Goal: Transaction & Acquisition: Purchase product/service

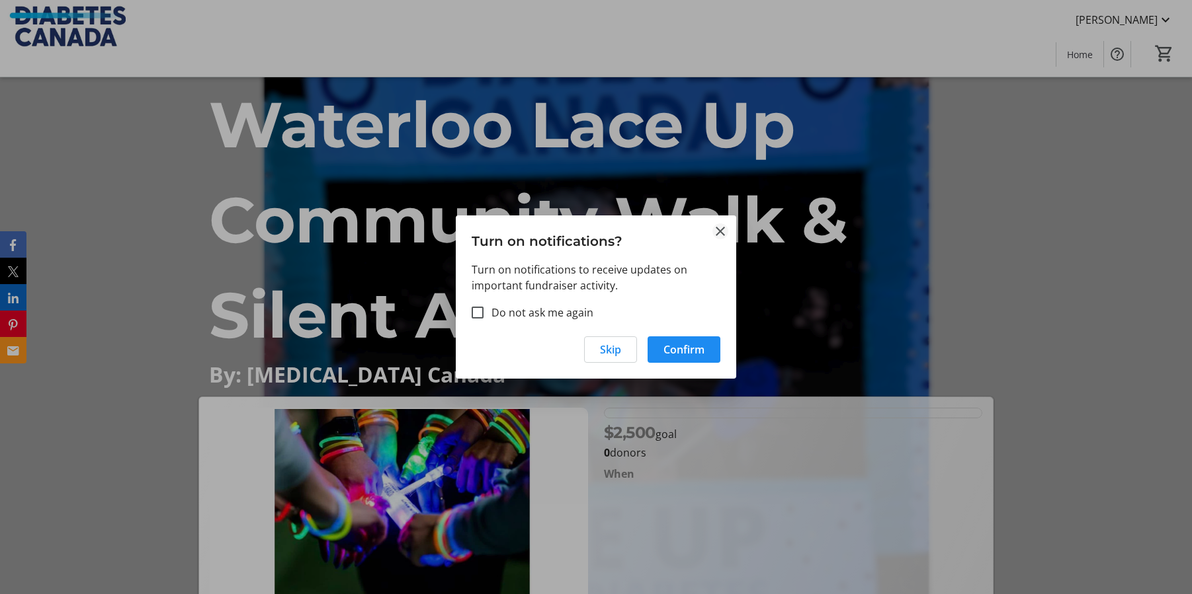
click at [721, 229] on mat-icon "Close" at bounding box center [720, 232] width 16 height 16
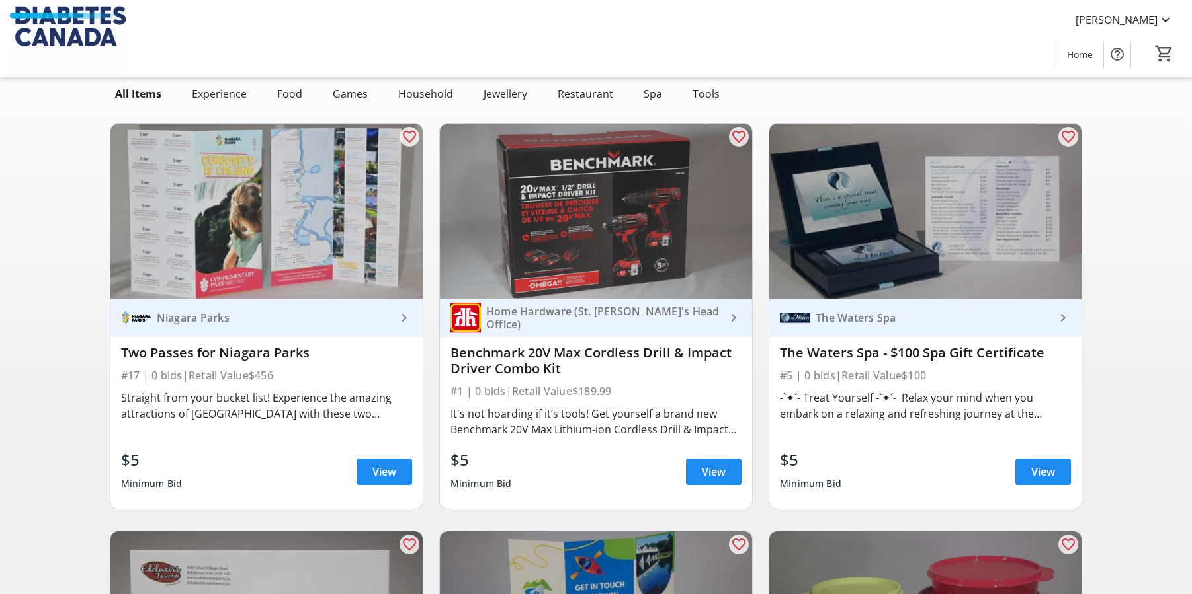
scroll to position [89, 0]
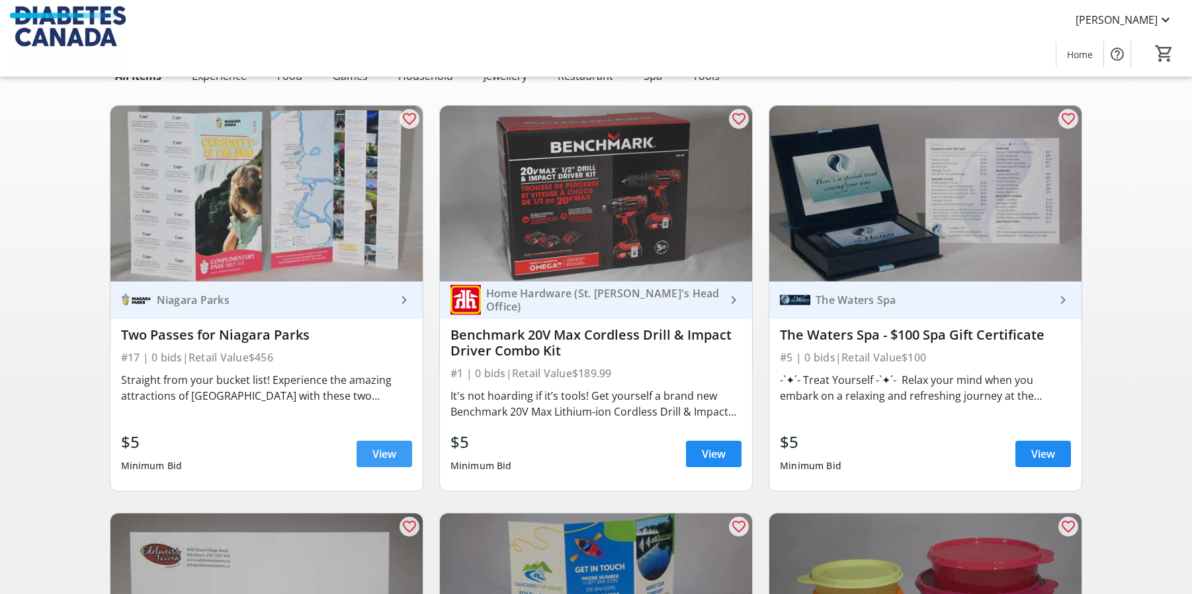
click at [382, 457] on span "View" at bounding box center [384, 454] width 24 height 16
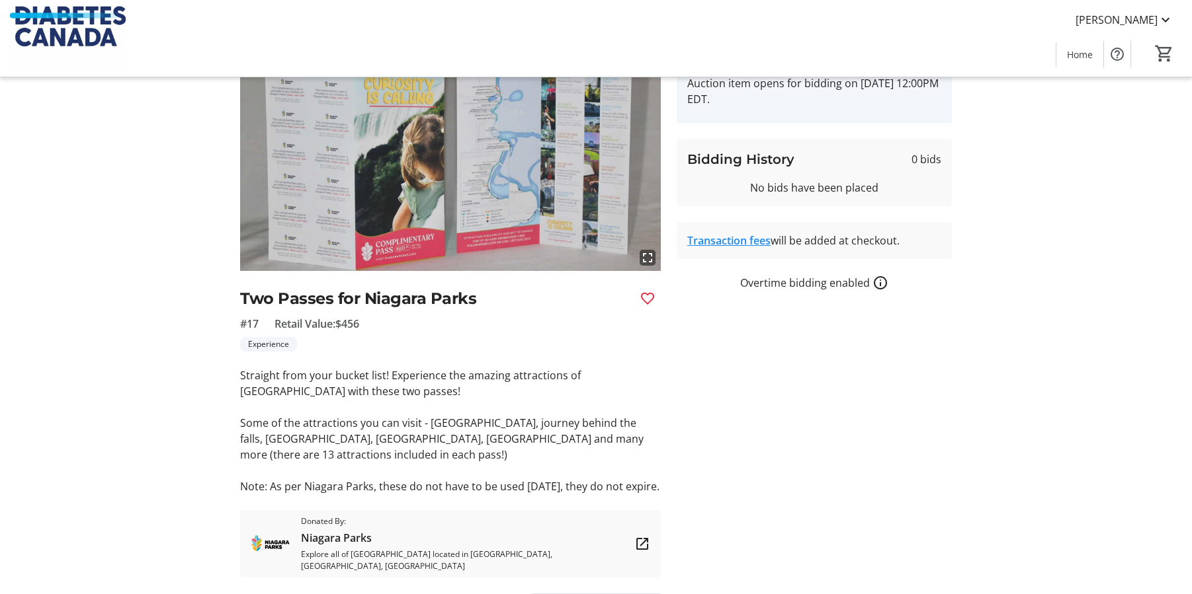
scroll to position [78, 0]
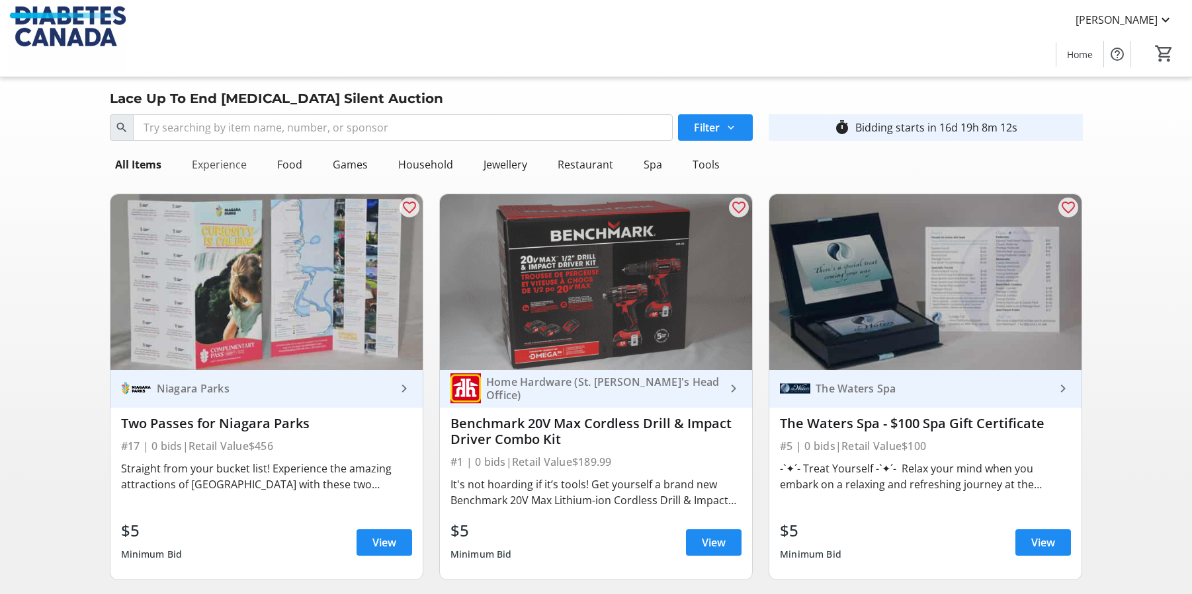
click at [220, 171] on div "Experience" at bounding box center [218, 164] width 65 height 26
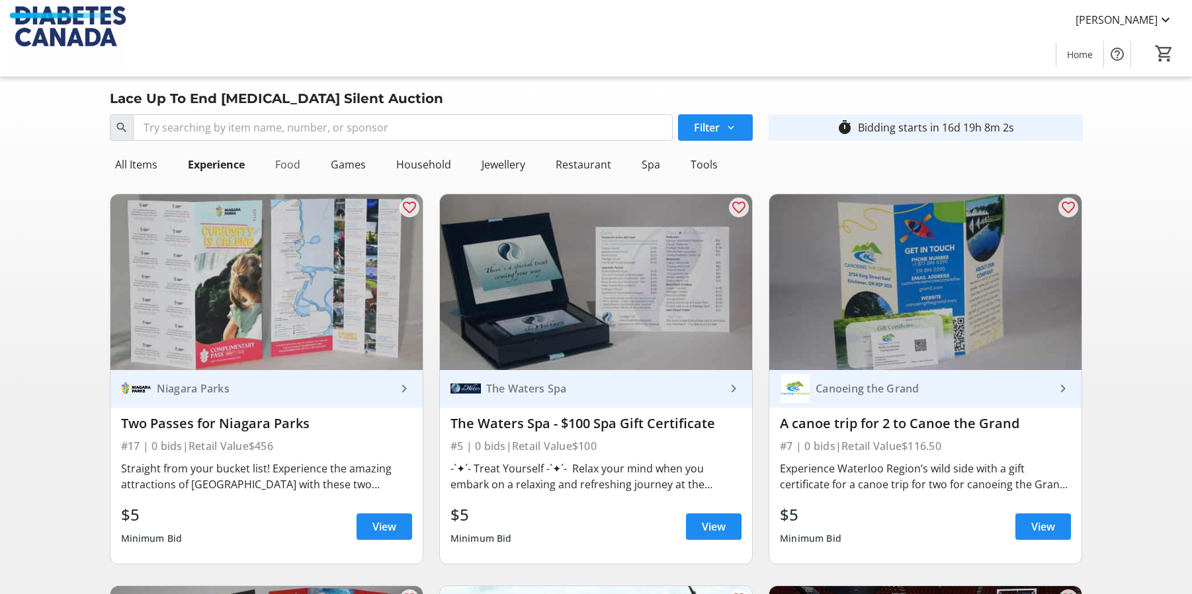
click at [292, 171] on div "Food" at bounding box center [288, 164] width 36 height 26
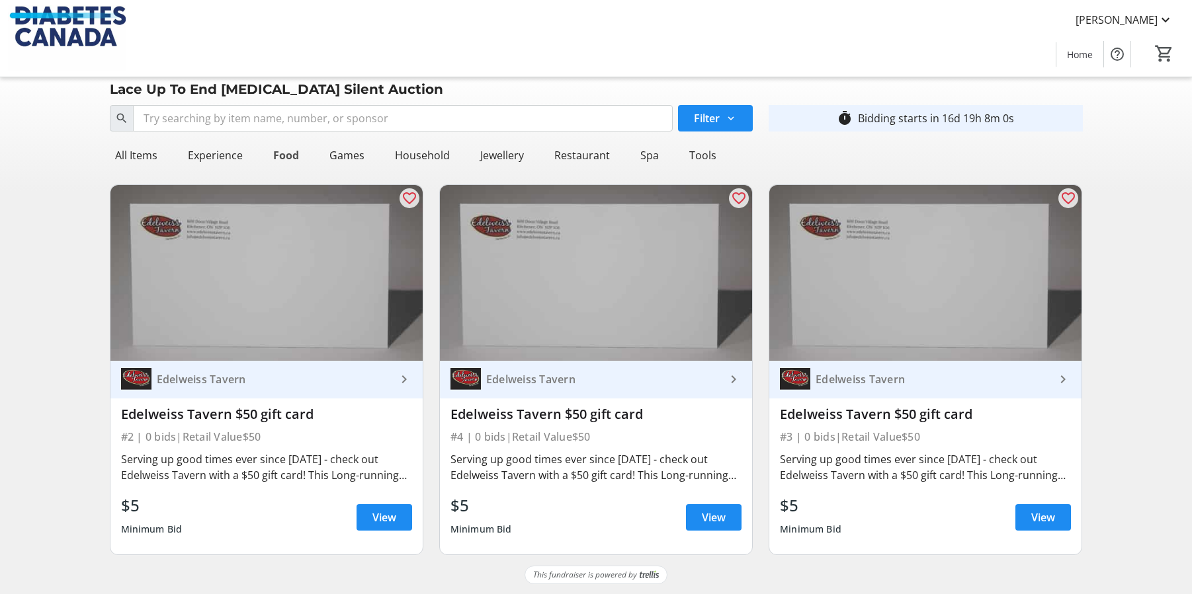
scroll to position [10, 0]
click at [359, 152] on div "Games" at bounding box center [347, 155] width 46 height 26
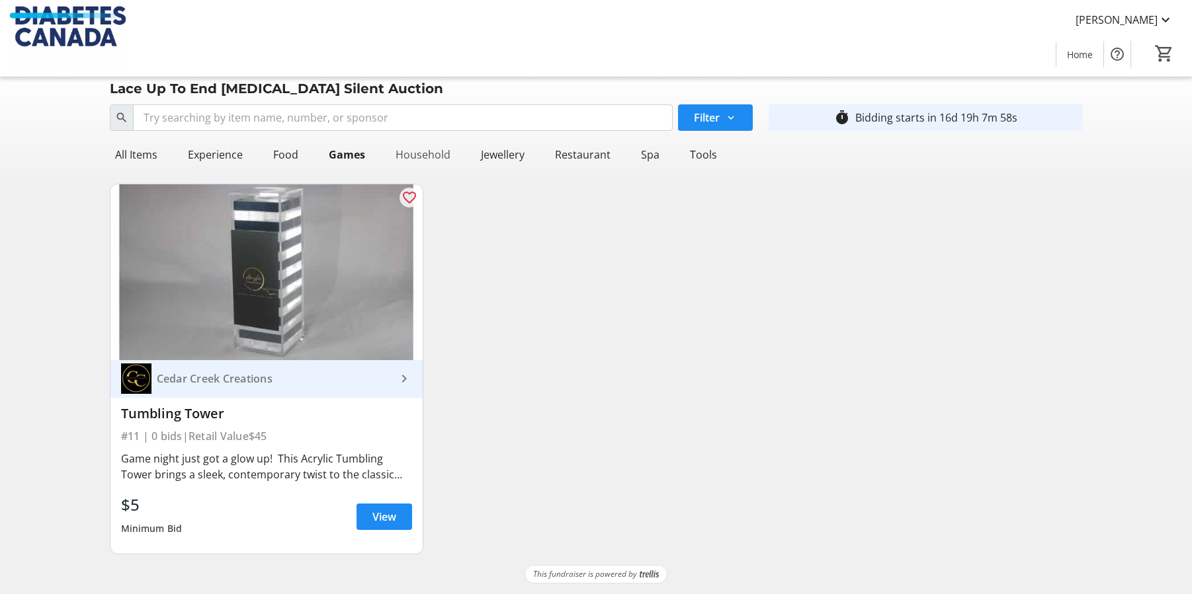
click at [427, 151] on div "Household" at bounding box center [422, 155] width 65 height 26
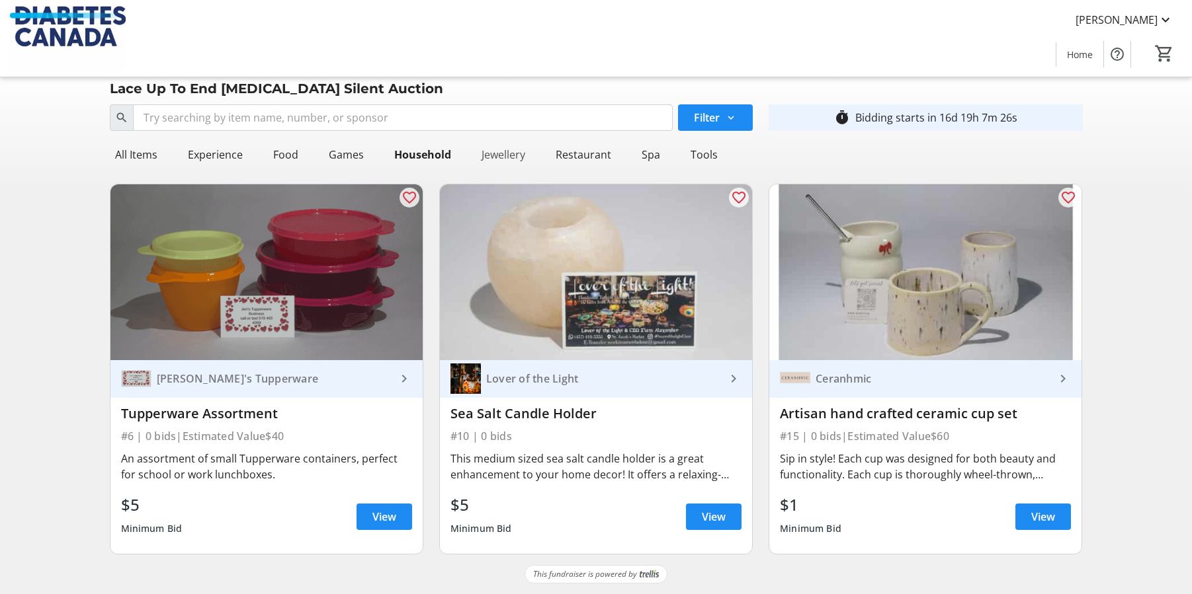
click at [493, 161] on div "Jewellery" at bounding box center [503, 155] width 54 height 26
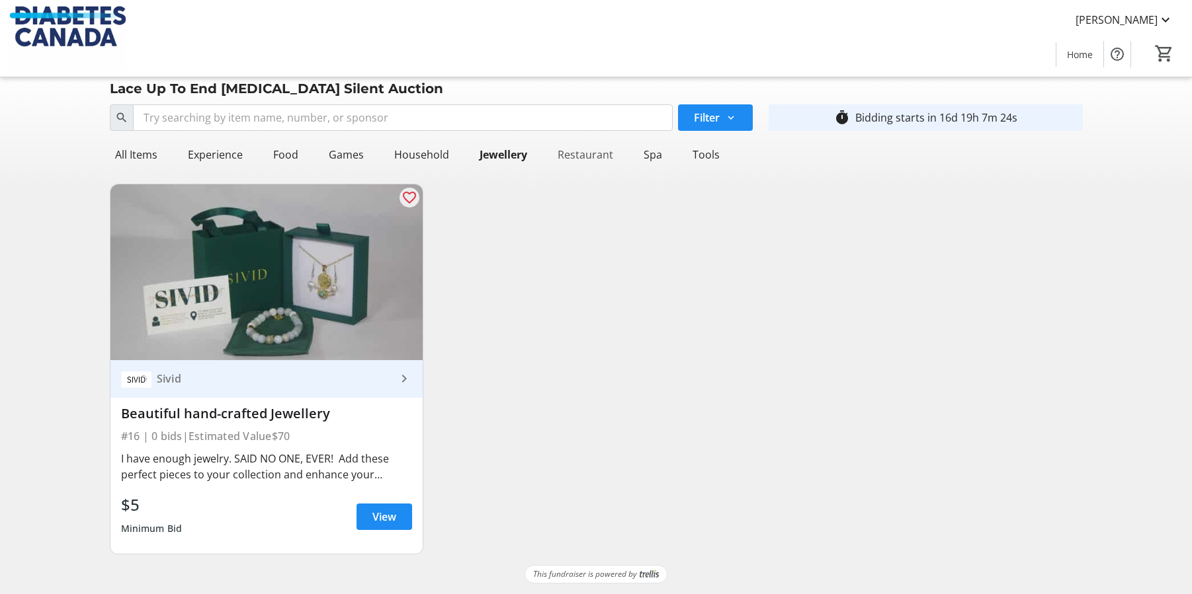
click at [578, 158] on div "Restaurant" at bounding box center [585, 155] width 66 height 26
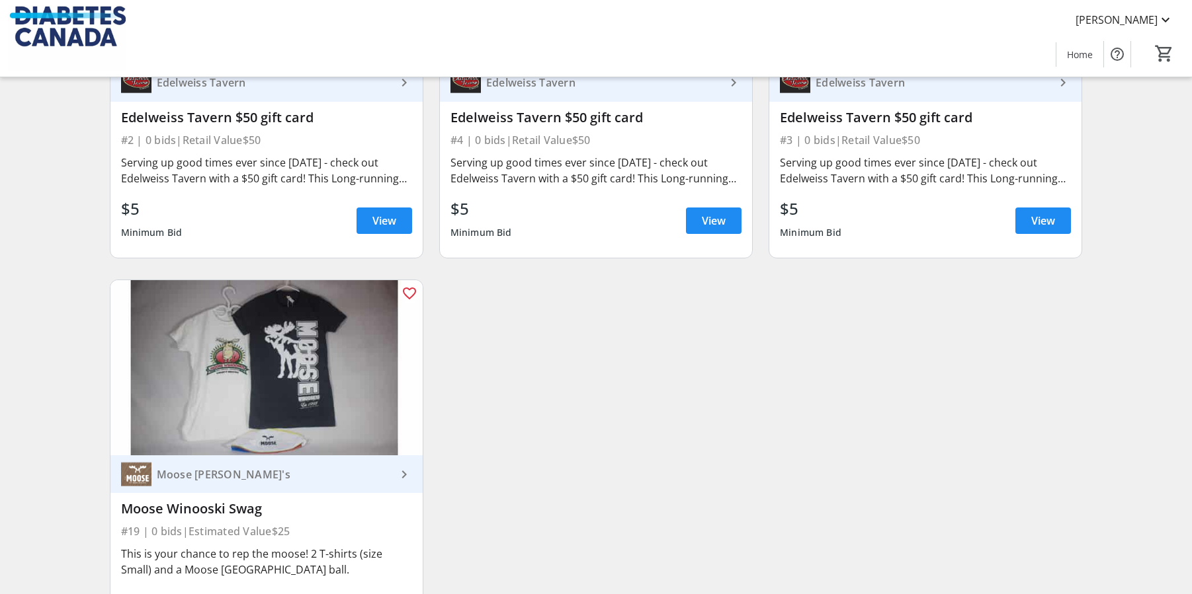
scroll to position [0, 0]
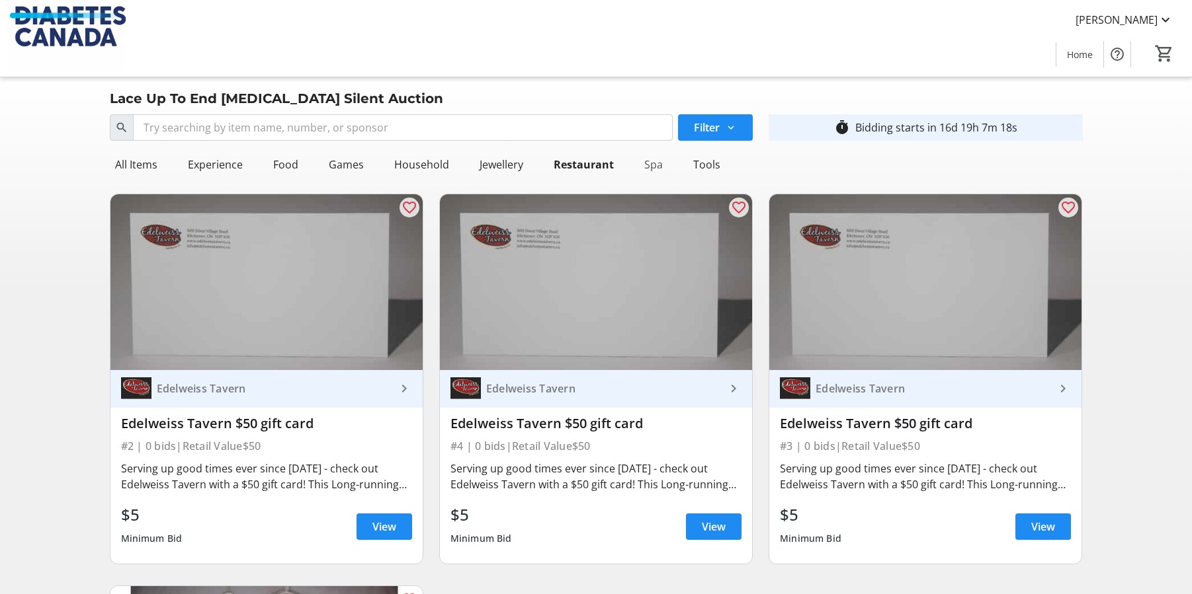
click at [648, 167] on div "Spa" at bounding box center [653, 164] width 29 height 26
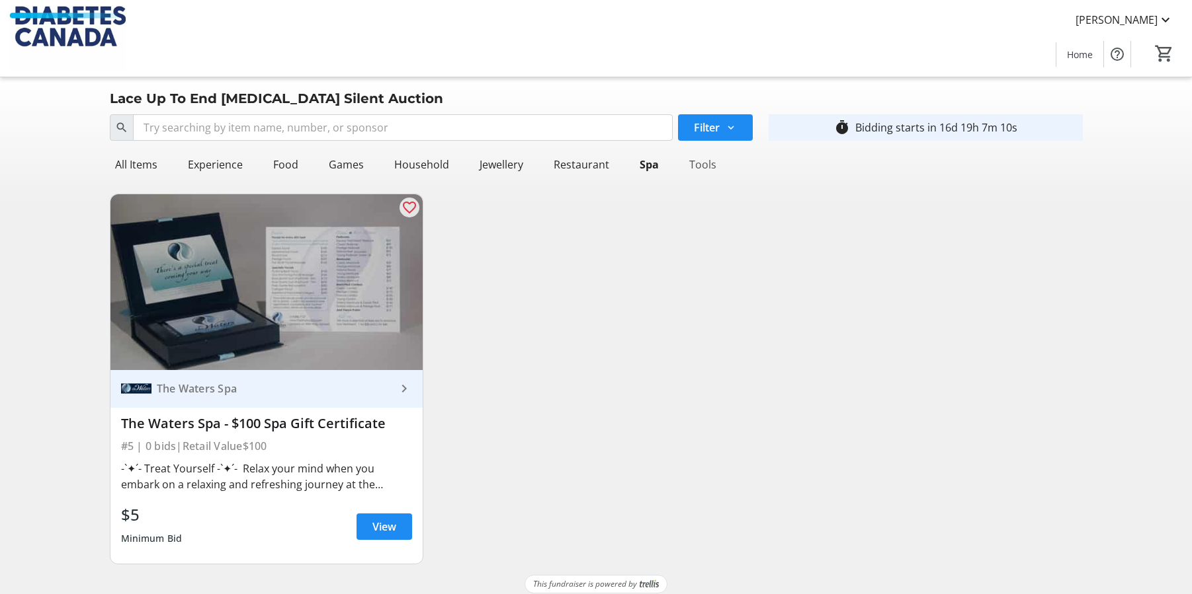
click at [700, 169] on div "Tools" at bounding box center [703, 164] width 38 height 26
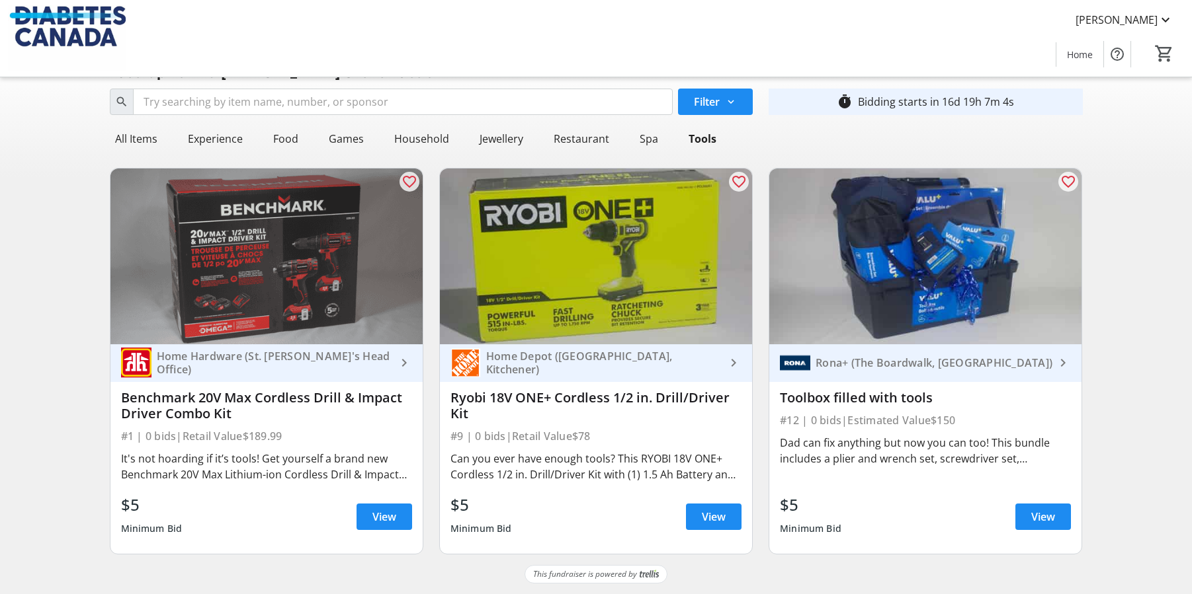
scroll to position [23, 0]
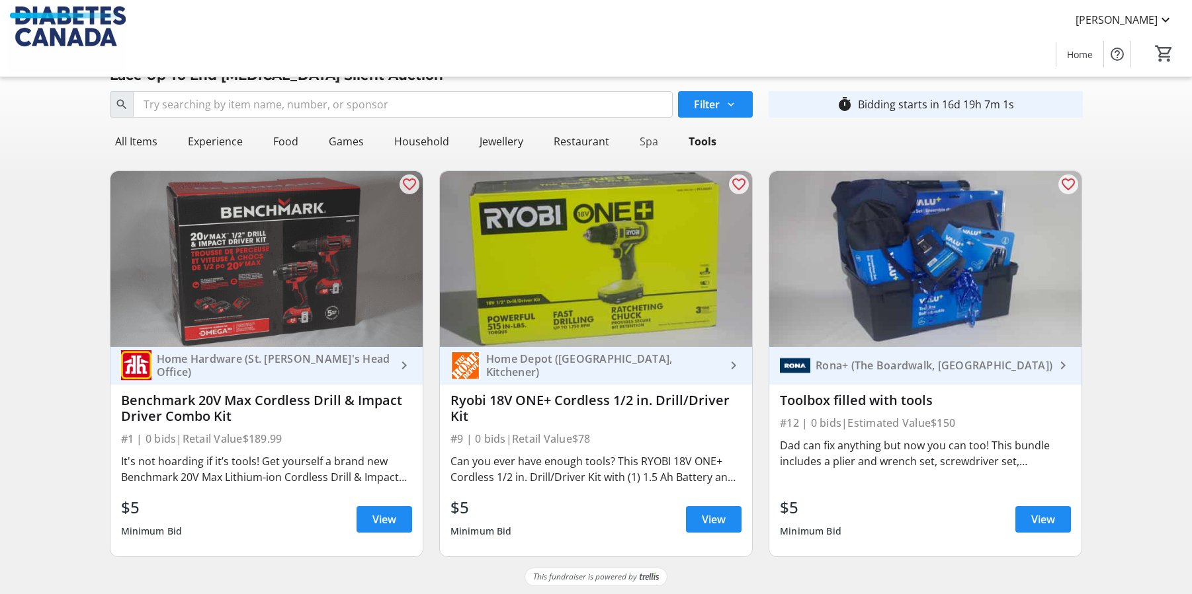
click at [639, 142] on div "Spa" at bounding box center [648, 141] width 29 height 26
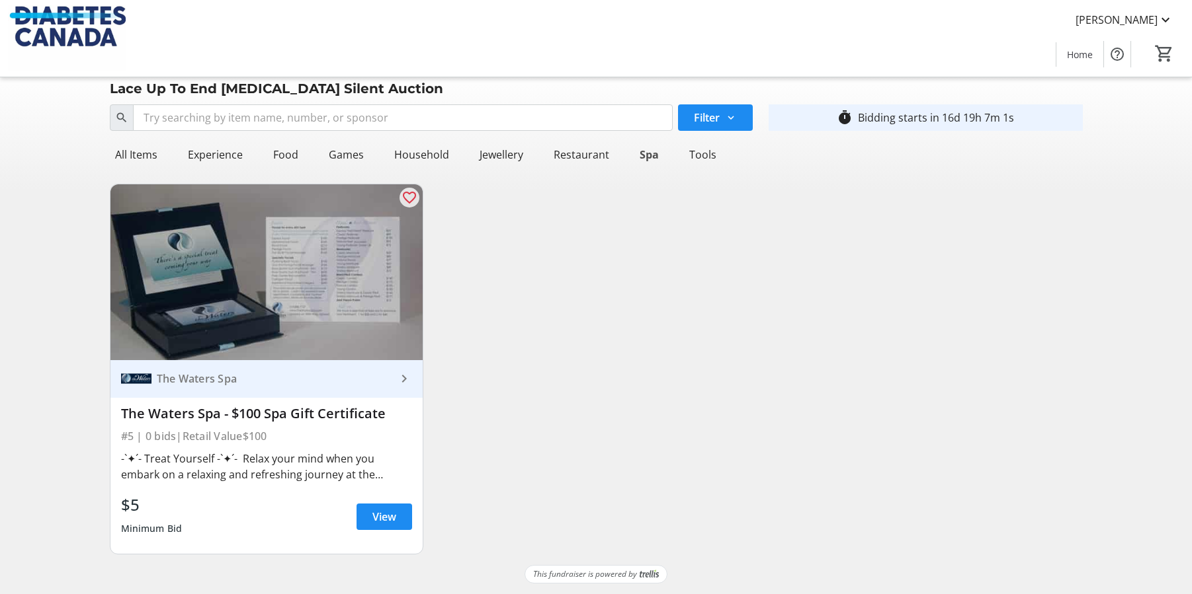
scroll to position [10, 0]
click at [569, 159] on div "Restaurant" at bounding box center [581, 155] width 66 height 26
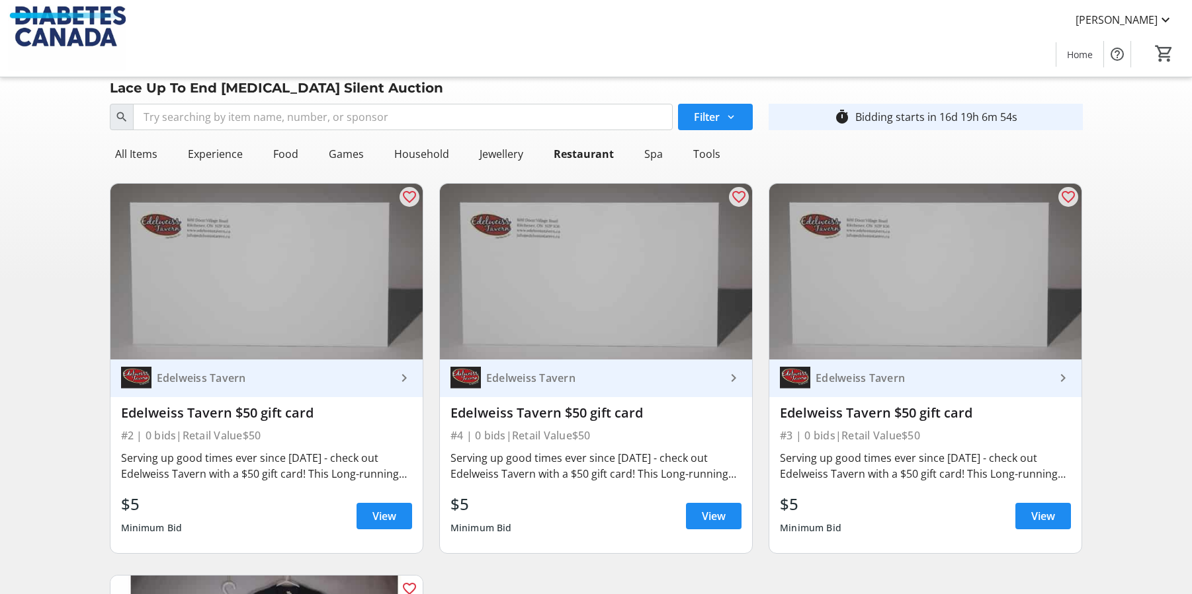
scroll to position [0, 0]
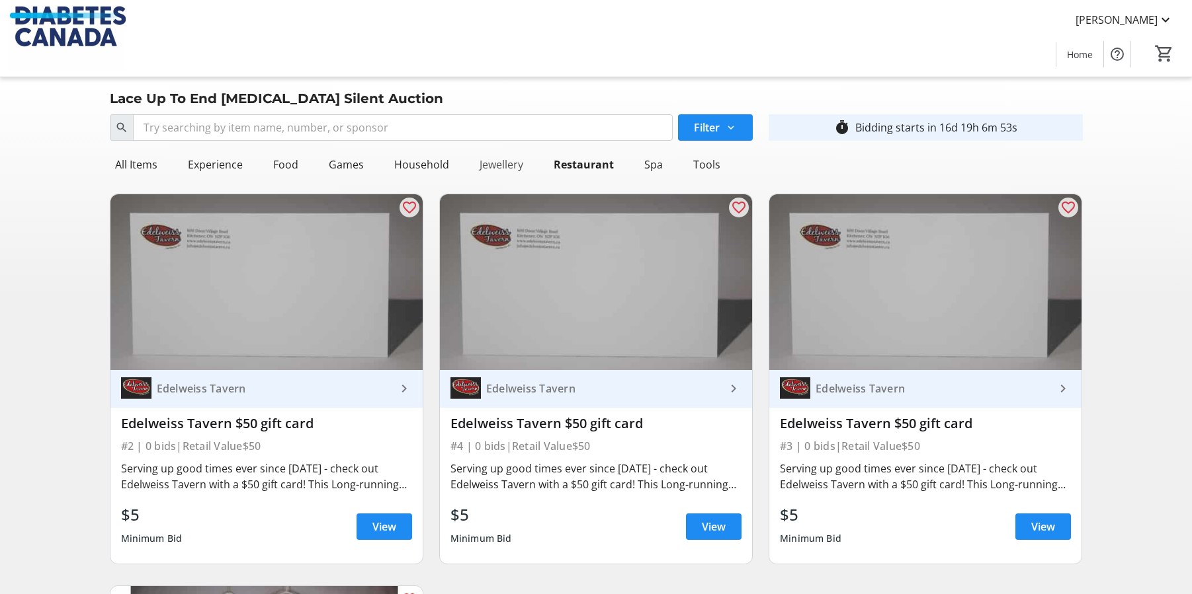
click at [516, 163] on div "Jewellery" at bounding box center [501, 164] width 54 height 26
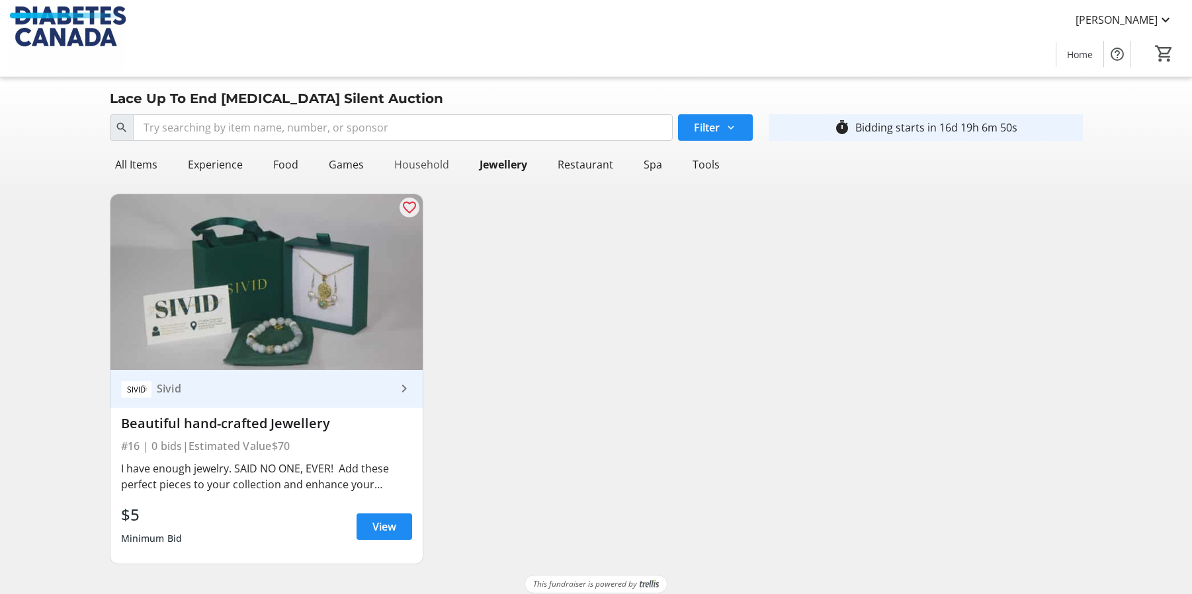
click at [427, 162] on div "Household" at bounding box center [421, 164] width 65 height 26
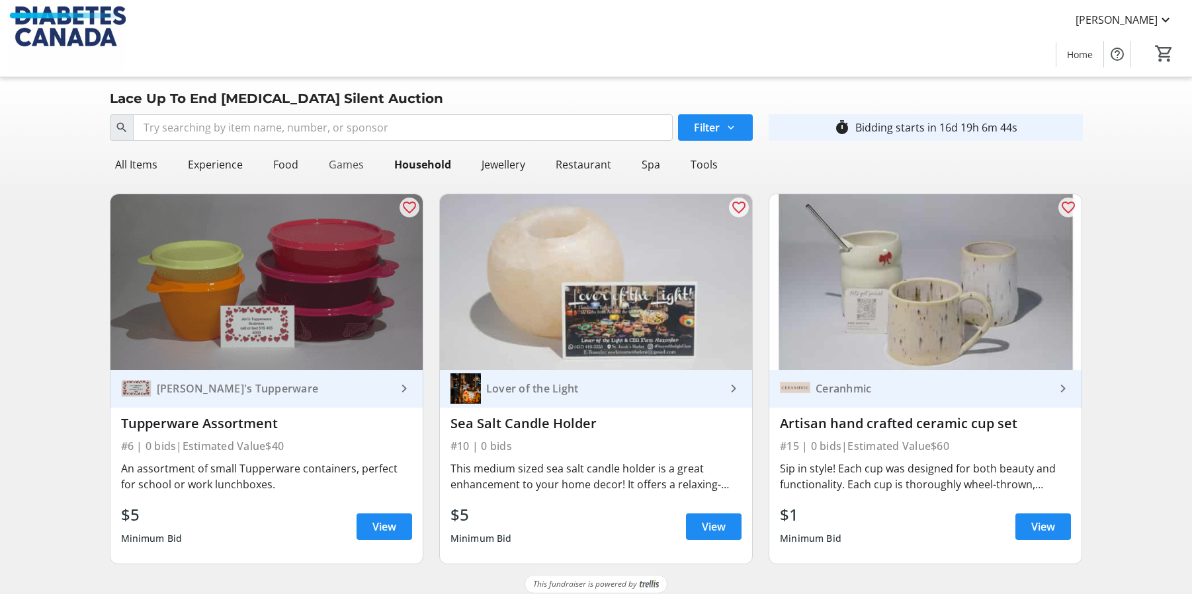
click at [343, 166] on div "Games" at bounding box center [346, 164] width 46 height 26
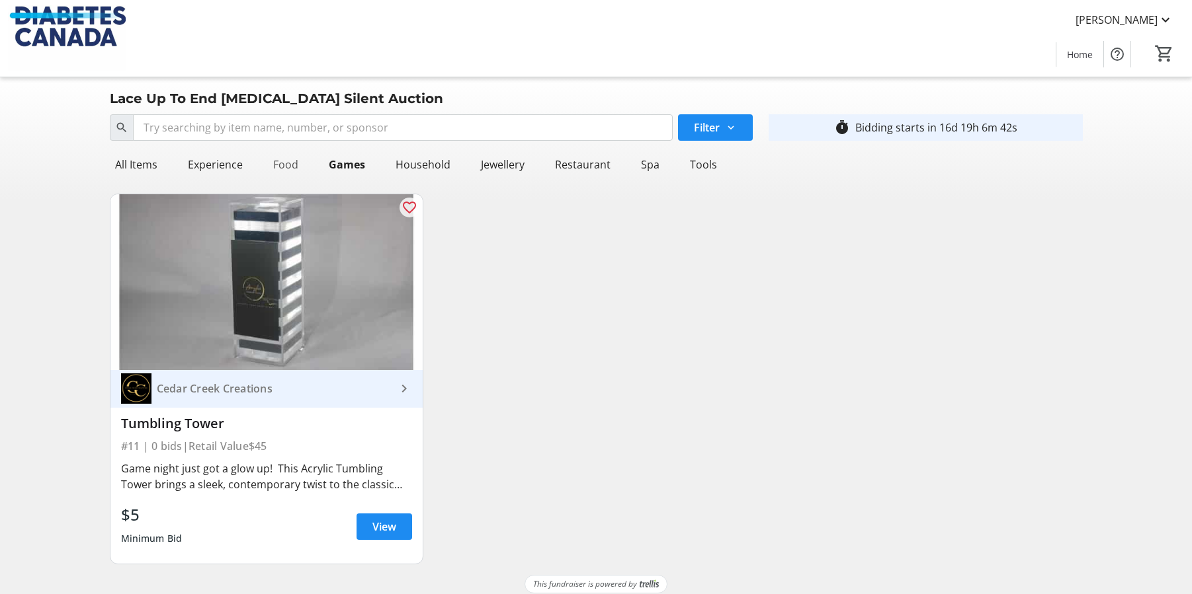
click at [281, 165] on div "Food" at bounding box center [286, 164] width 36 height 26
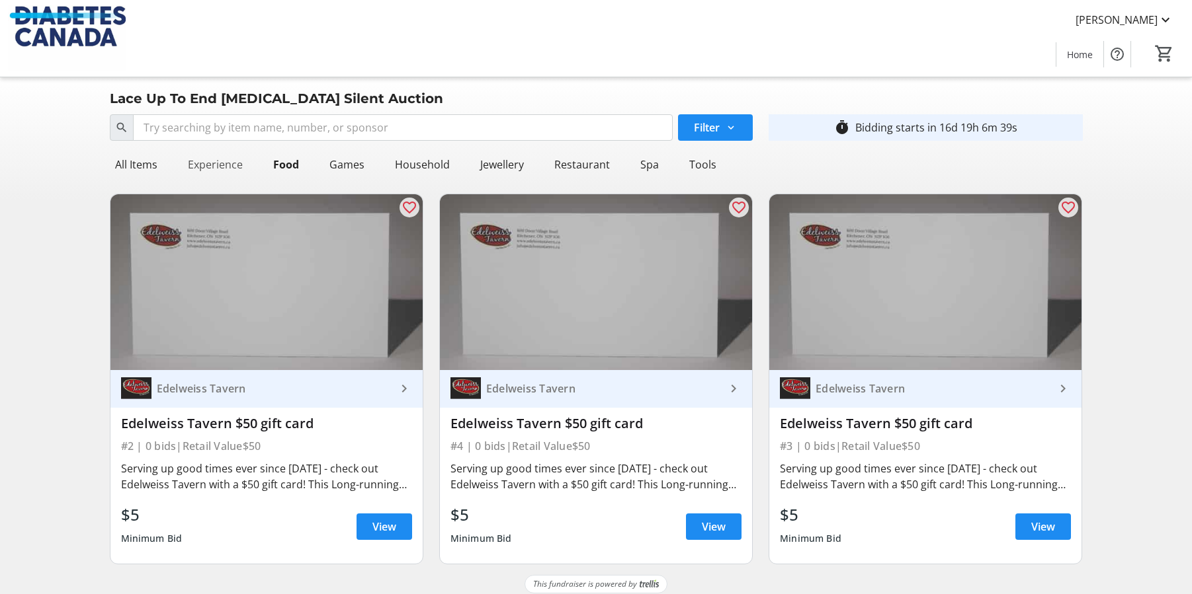
click at [197, 167] on div "Experience" at bounding box center [215, 164] width 65 height 26
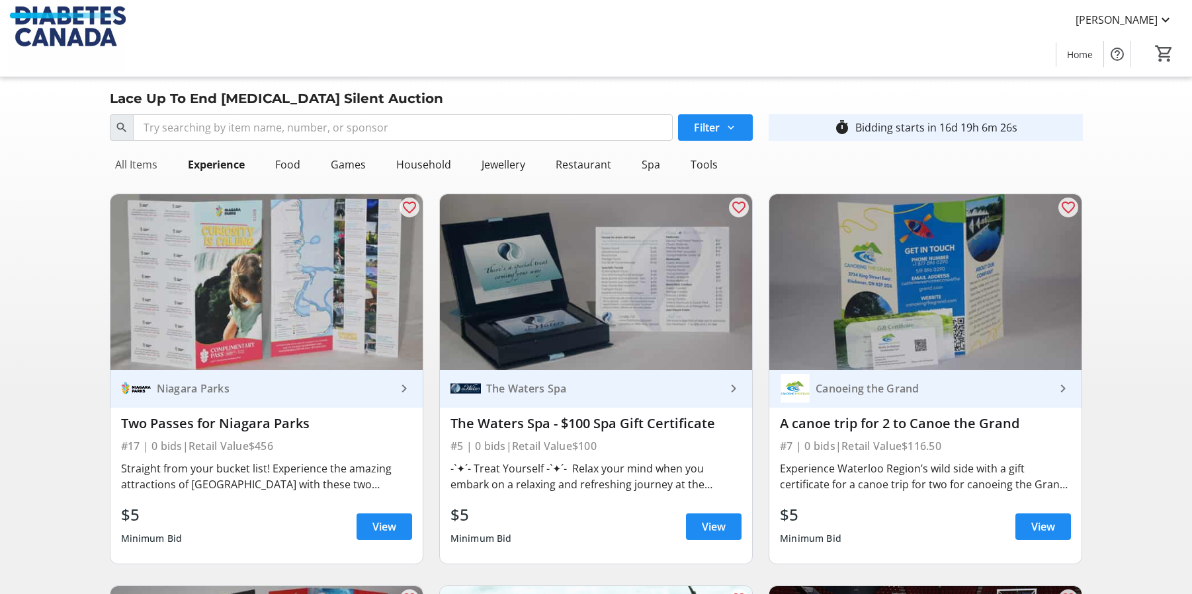
click at [121, 163] on div "All Items" at bounding box center [136, 164] width 53 height 26
